Goal: Task Accomplishment & Management: Manage account settings

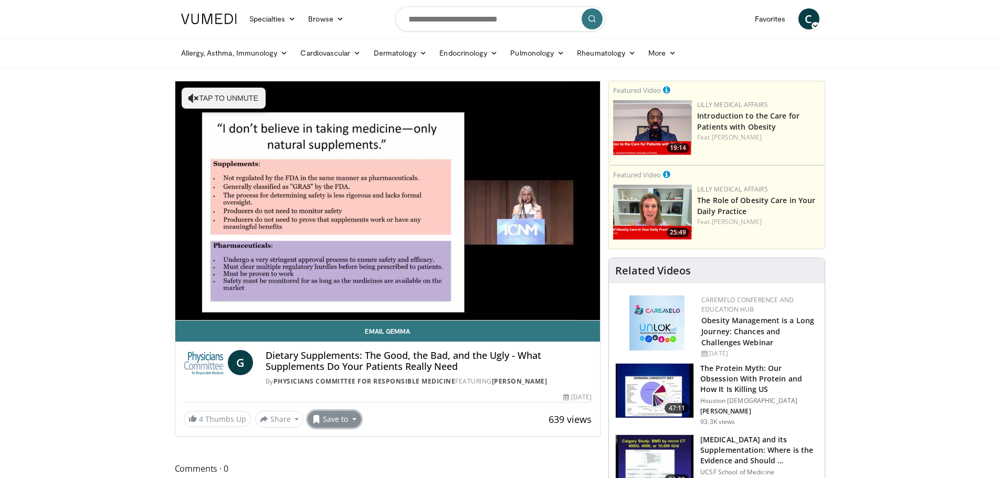
click at [336, 418] on button "Save to" at bounding box center [334, 419] width 54 height 17
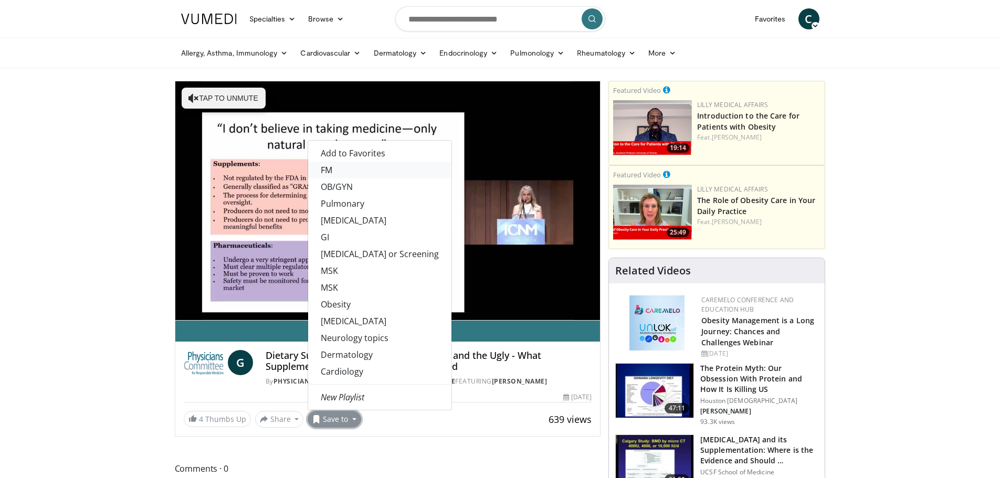
click at [345, 169] on link "FM" at bounding box center [379, 170] width 143 height 17
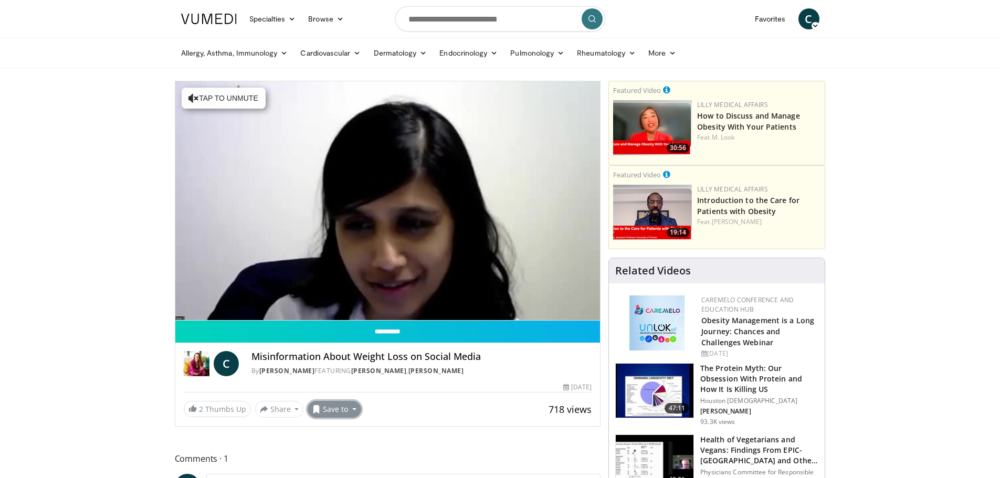
click at [343, 410] on button "Save to" at bounding box center [334, 409] width 54 height 17
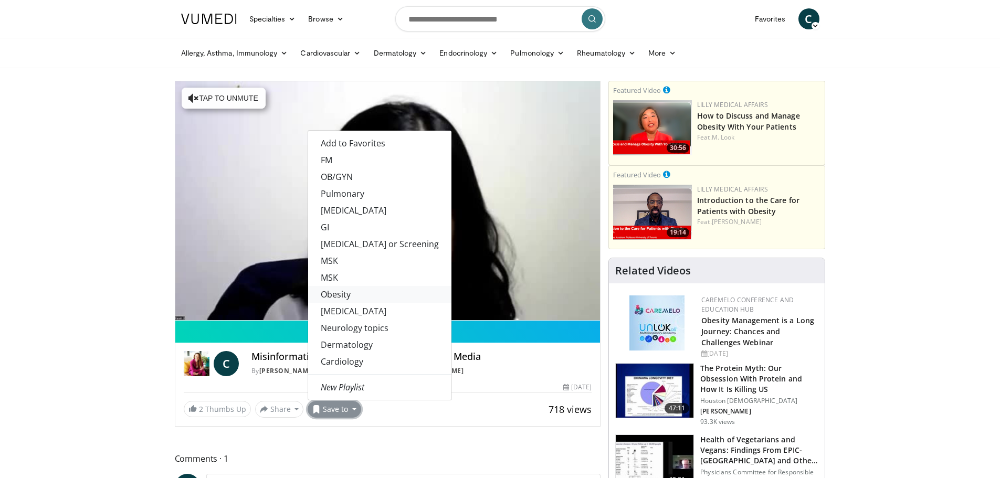
click at [350, 294] on link "Obesity" at bounding box center [379, 294] width 143 height 17
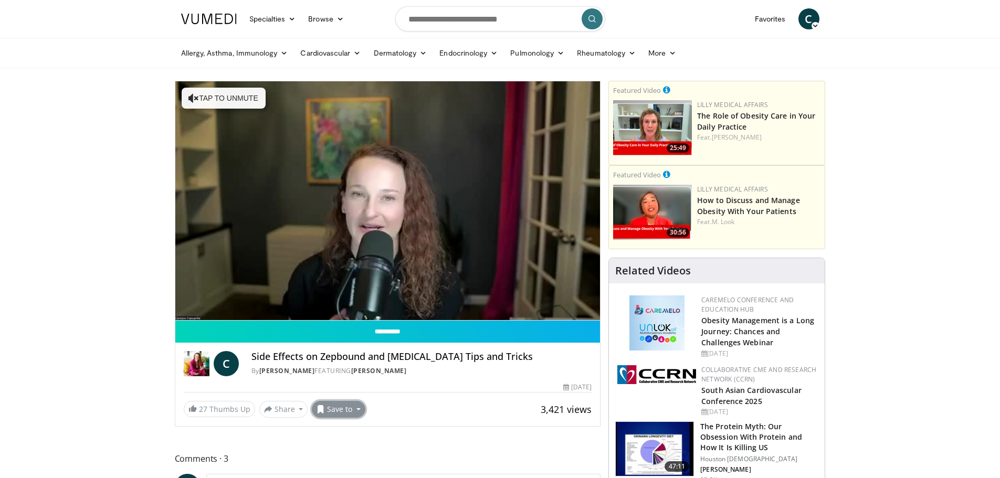
click at [351, 407] on button "Save to" at bounding box center [339, 409] width 54 height 17
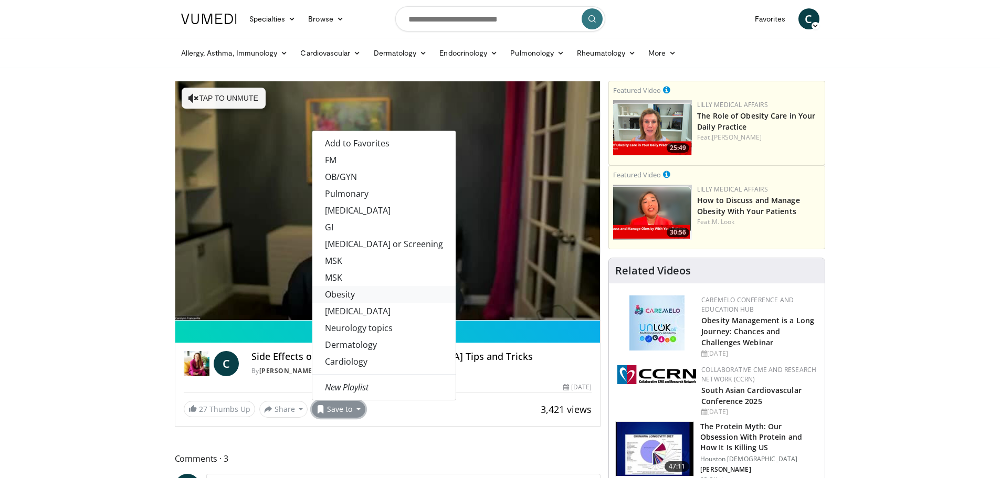
click at [346, 293] on link "Obesity" at bounding box center [383, 294] width 143 height 17
